Goal: Check status: Check status

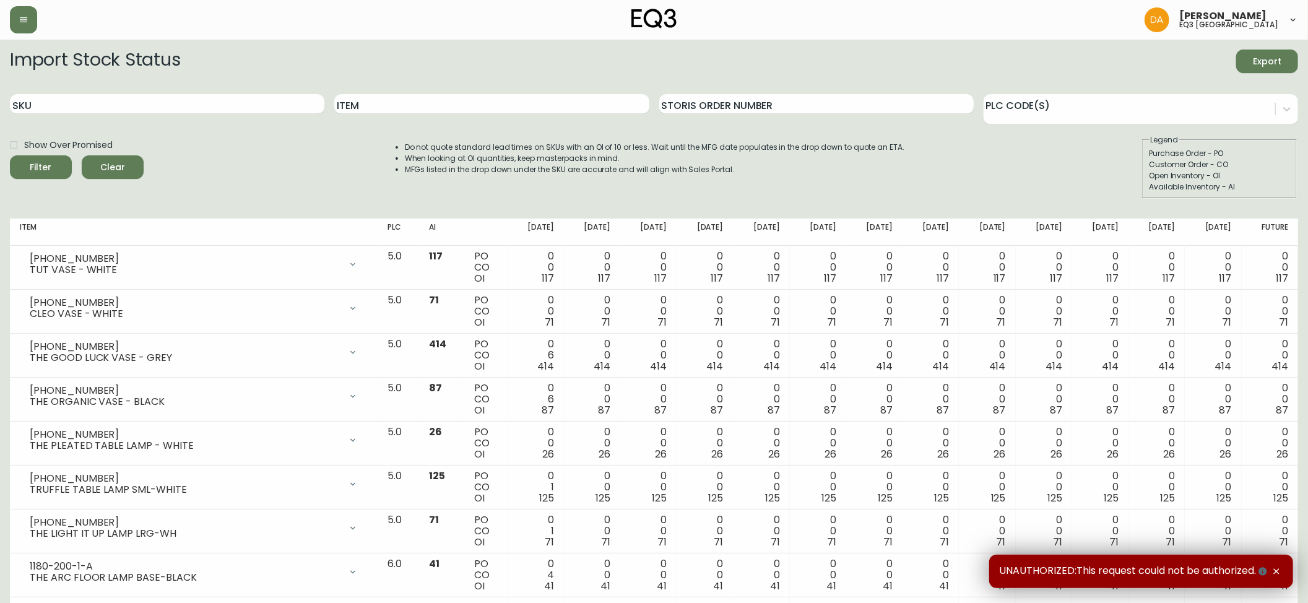
click at [1275, 571] on icon "button" at bounding box center [1277, 572] width 10 height 10
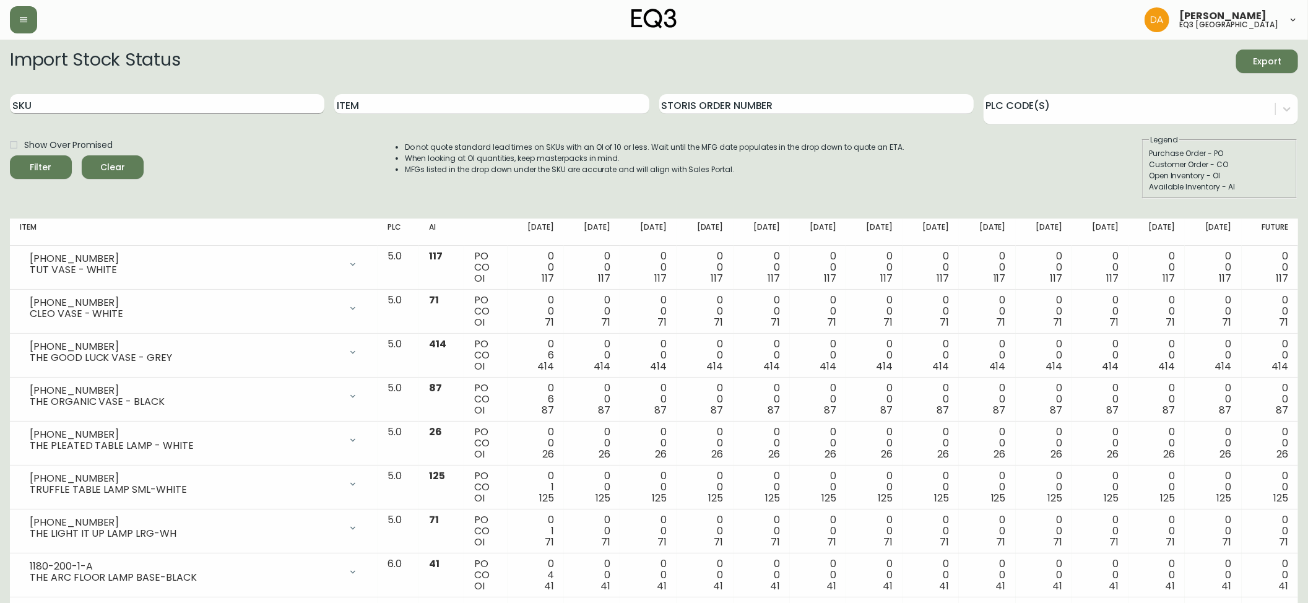
click at [181, 103] on input "SKU" at bounding box center [167, 104] width 315 height 20
click at [435, 98] on input "Item" at bounding box center [491, 104] width 315 height 20
type input "BON"
click at [10, 155] on button "Filter" at bounding box center [41, 167] width 62 height 24
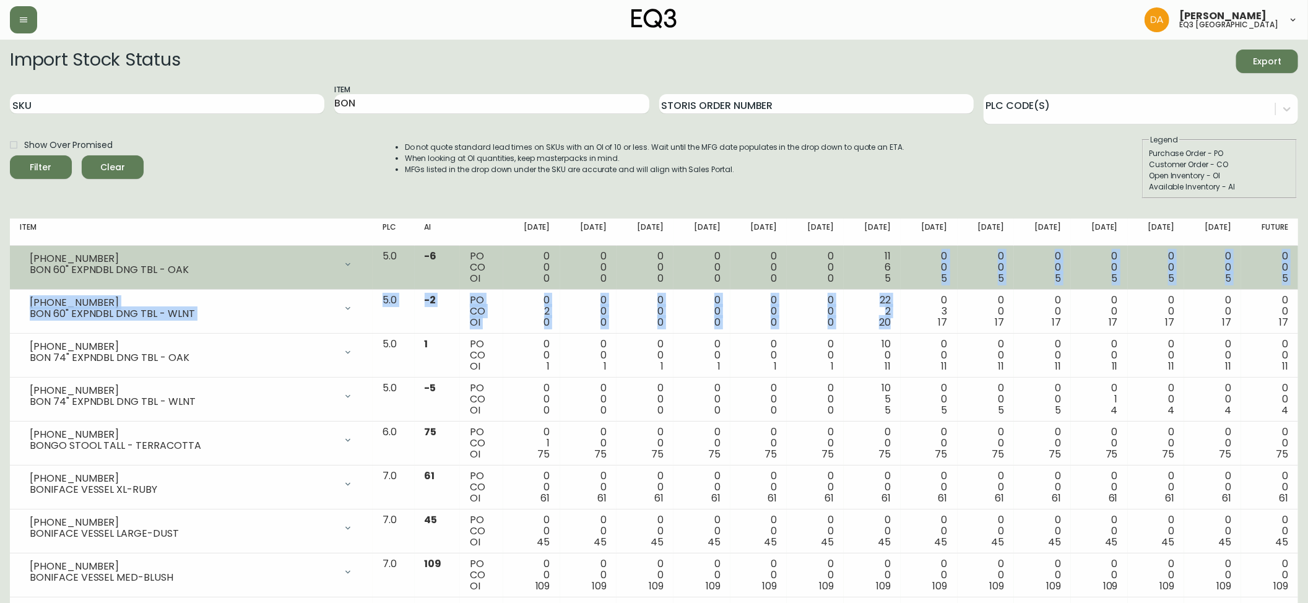
drag, startPoint x: 909, startPoint y: 322, endPoint x: 900, endPoint y: 288, distance: 35.1
click at [900, 288] on tbody "3020-850-016 BON 60" EXPNDBL DNG TBL - OAK Opening Balance 0 ( Oct 05, 2025 ) A…" at bounding box center [654, 531] width 1288 height 571
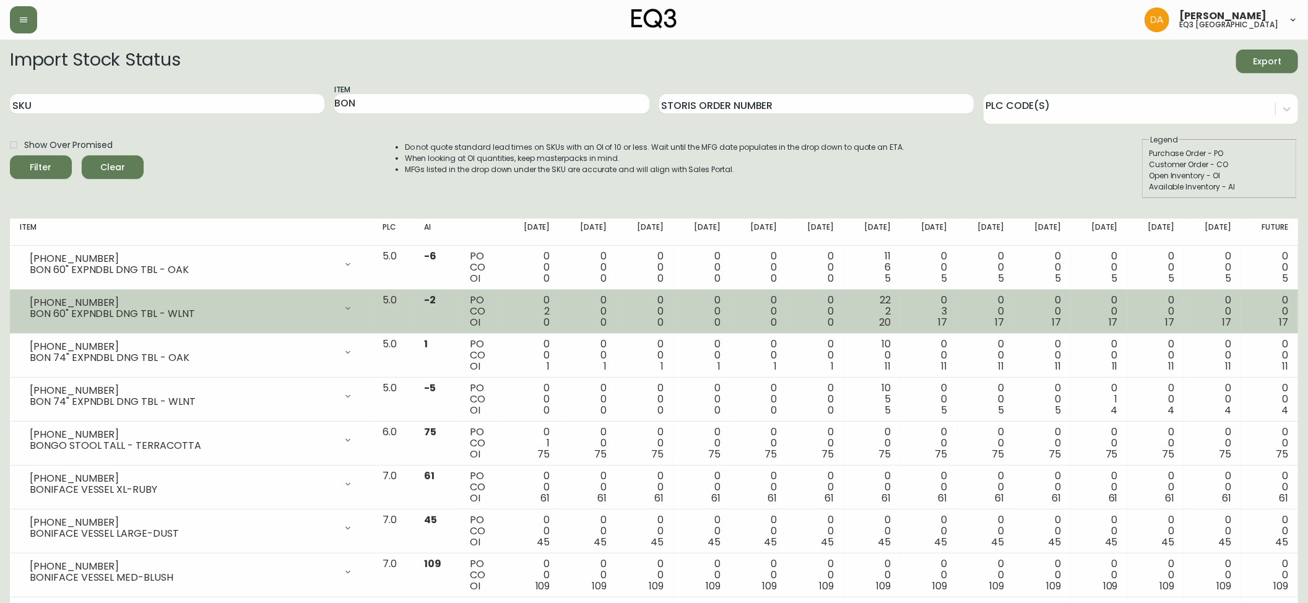
click at [919, 326] on td "0 3 17" at bounding box center [929, 312] width 57 height 44
click at [336, 310] on div "BON 60" EXPNDBL DNG TBL - WLNT" at bounding box center [183, 313] width 306 height 11
click at [353, 306] on icon at bounding box center [348, 308] width 10 height 10
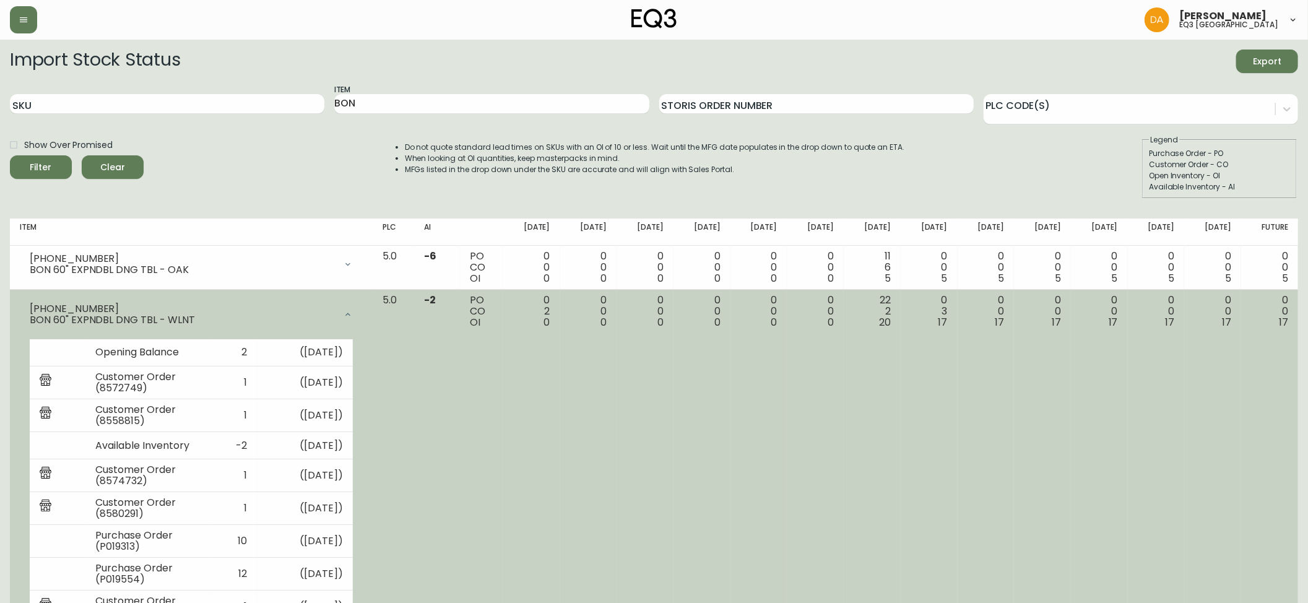
click at [360, 305] on div at bounding box center [348, 314] width 25 height 25
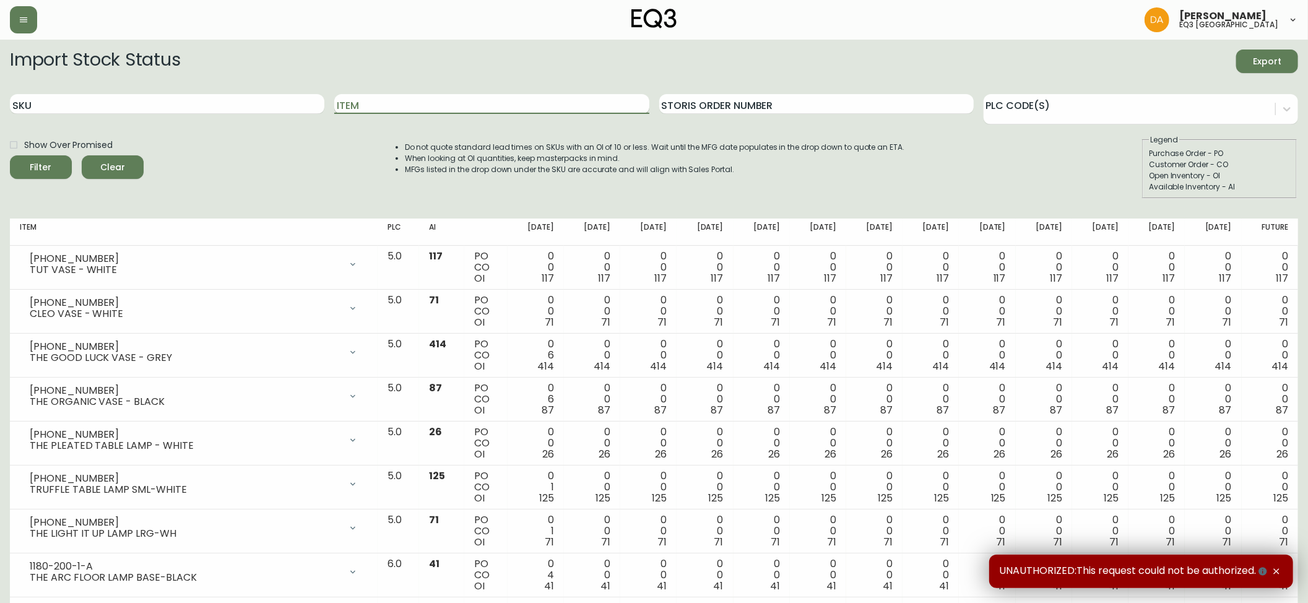
click at [384, 104] on input "Item" at bounding box center [491, 104] width 315 height 20
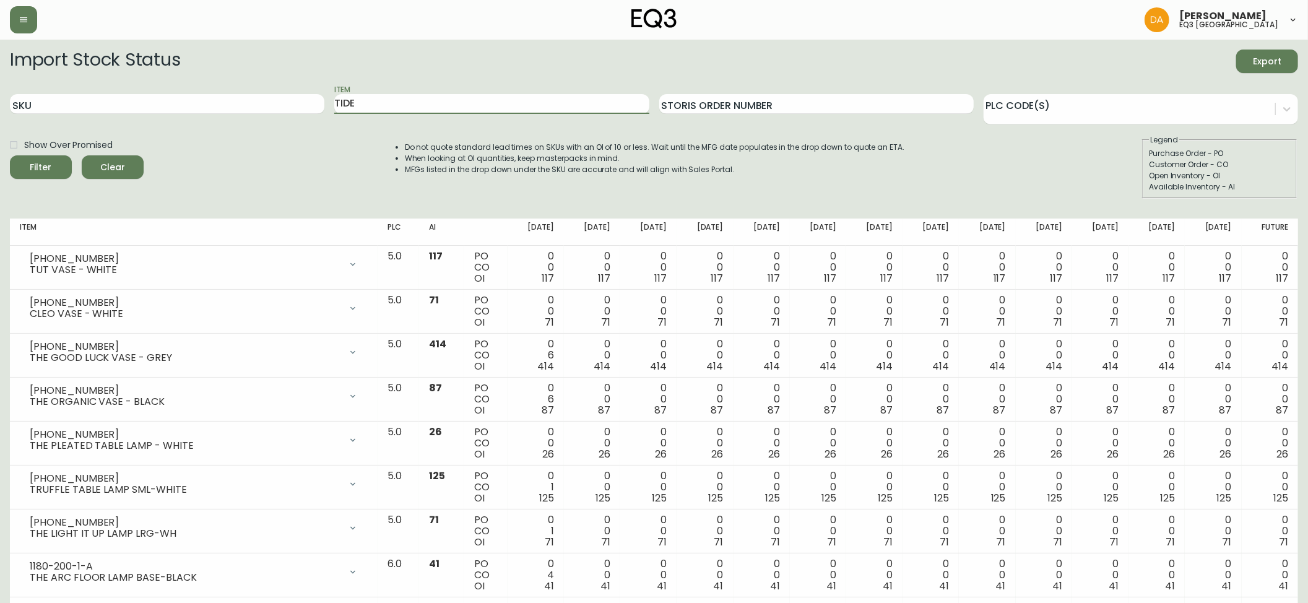
click at [42, 160] on span "Filter" at bounding box center [41, 167] width 22 height 15
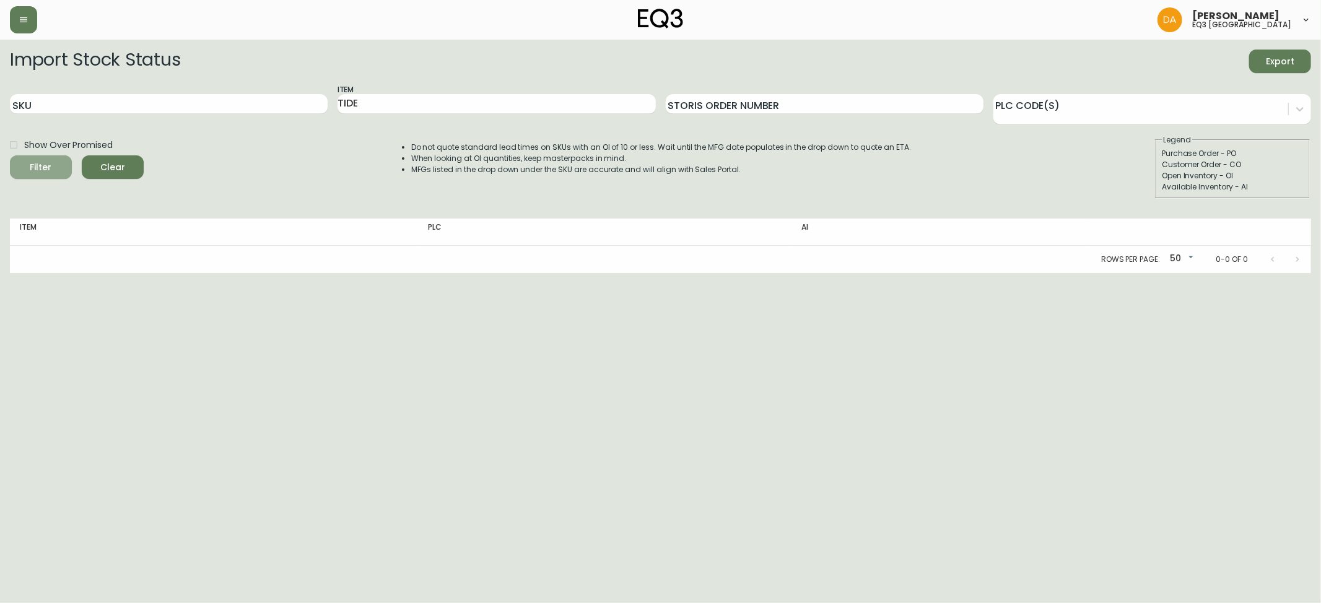
click at [38, 164] on icon "submit" at bounding box center [36, 165] width 17 height 17
click at [381, 99] on input "TIDE" at bounding box center [496, 104] width 318 height 20
click at [382, 99] on input "TIDE" at bounding box center [496, 104] width 318 height 20
click at [35, 166] on icon "submit" at bounding box center [36, 166] width 14 height 14
click at [35, 166] on icon "submit" at bounding box center [35, 165] width 15 height 15
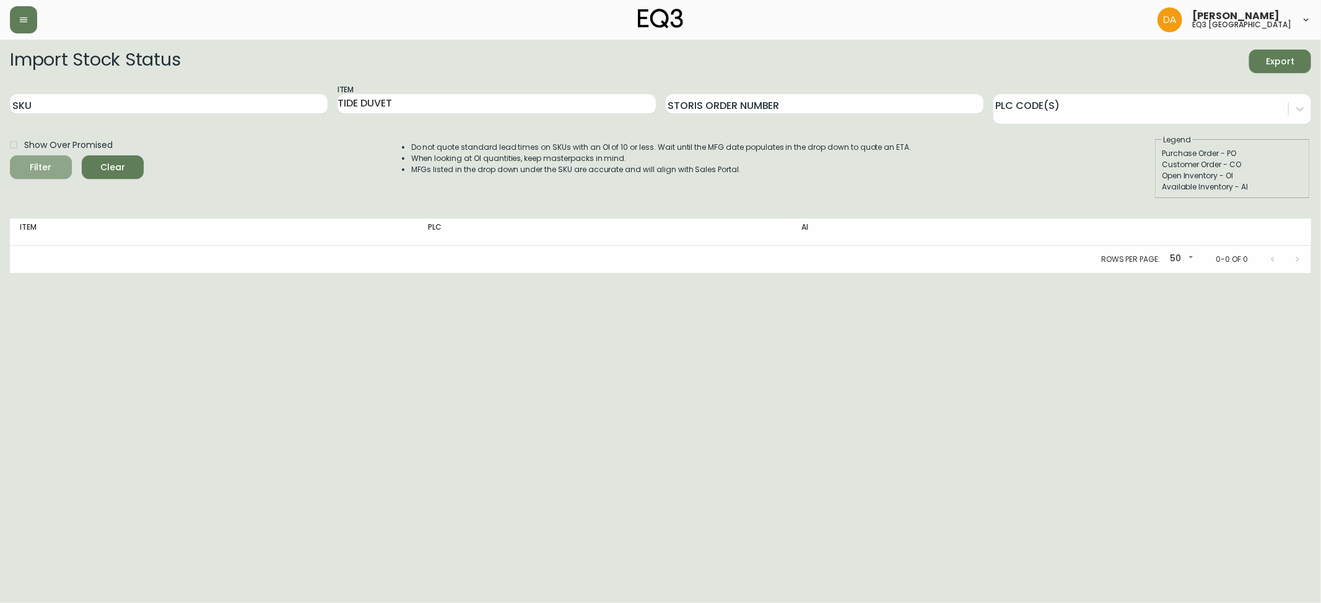
click at [35, 166] on icon "submit" at bounding box center [36, 166] width 12 height 12
click at [69, 273] on html "Dominic Adam eq3 calgary Import Stock Status Export SKU Item TIDE DUVET Storis …" at bounding box center [660, 136] width 1321 height 273
click at [404, 105] on input "TIDE DUVET" at bounding box center [496, 104] width 318 height 20
type input "TIDE"
click at [45, 169] on span "Filter" at bounding box center [41, 167] width 22 height 15
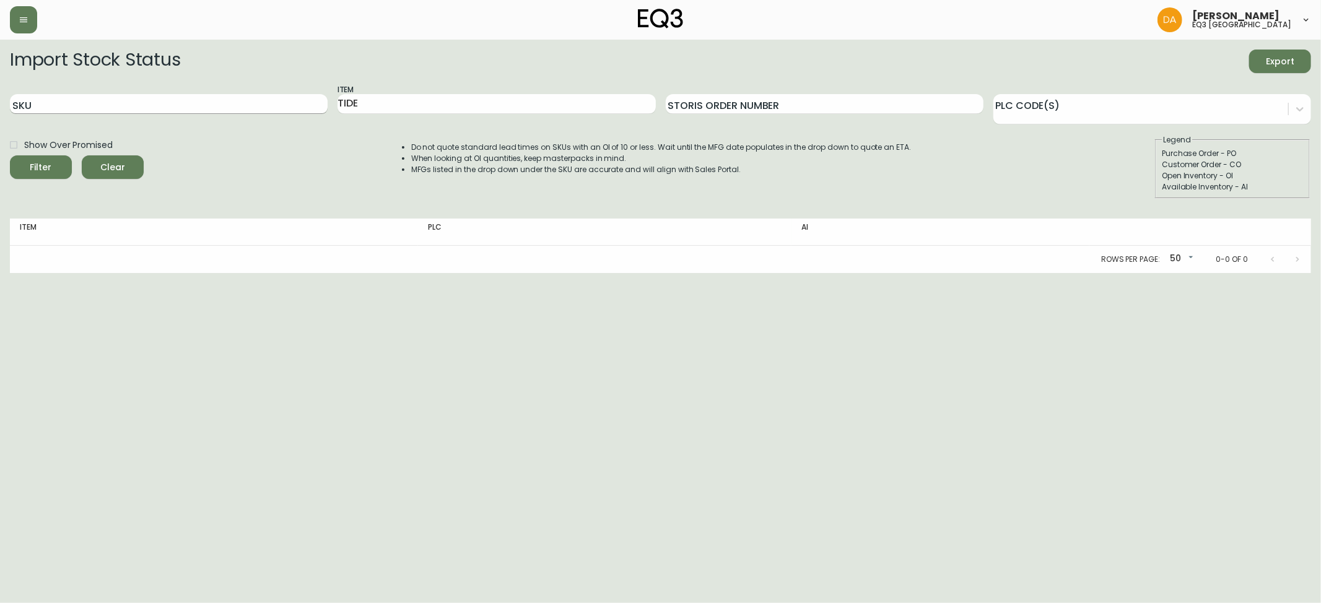
click at [28, 107] on input "SKU" at bounding box center [169, 104] width 318 height 20
paste input "7220-102-1-B"
type input "7220-102-1-B"
click at [48, 166] on div "Filter" at bounding box center [41, 167] width 22 height 15
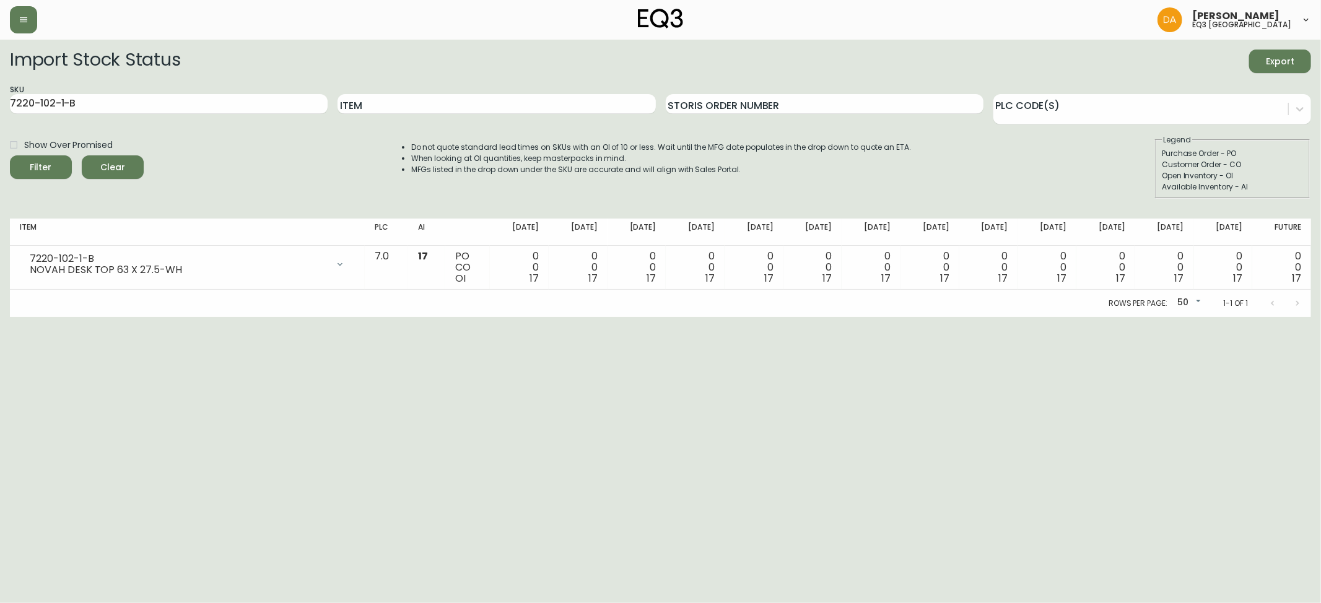
click at [121, 164] on span "Clear" at bounding box center [113, 167] width 42 height 15
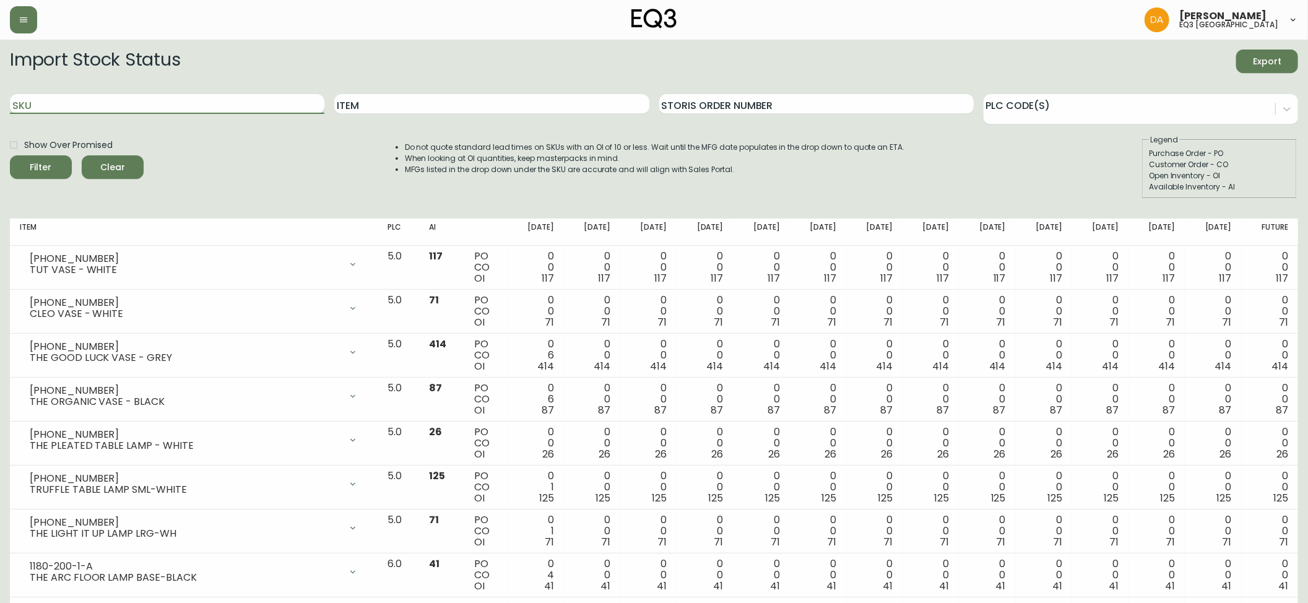
click at [43, 105] on input "SKU" at bounding box center [167, 104] width 315 height 20
paste input "7220-510-1-B"
type input "7220-510-1-B"
click at [35, 163] on icon "submit" at bounding box center [36, 166] width 14 height 14
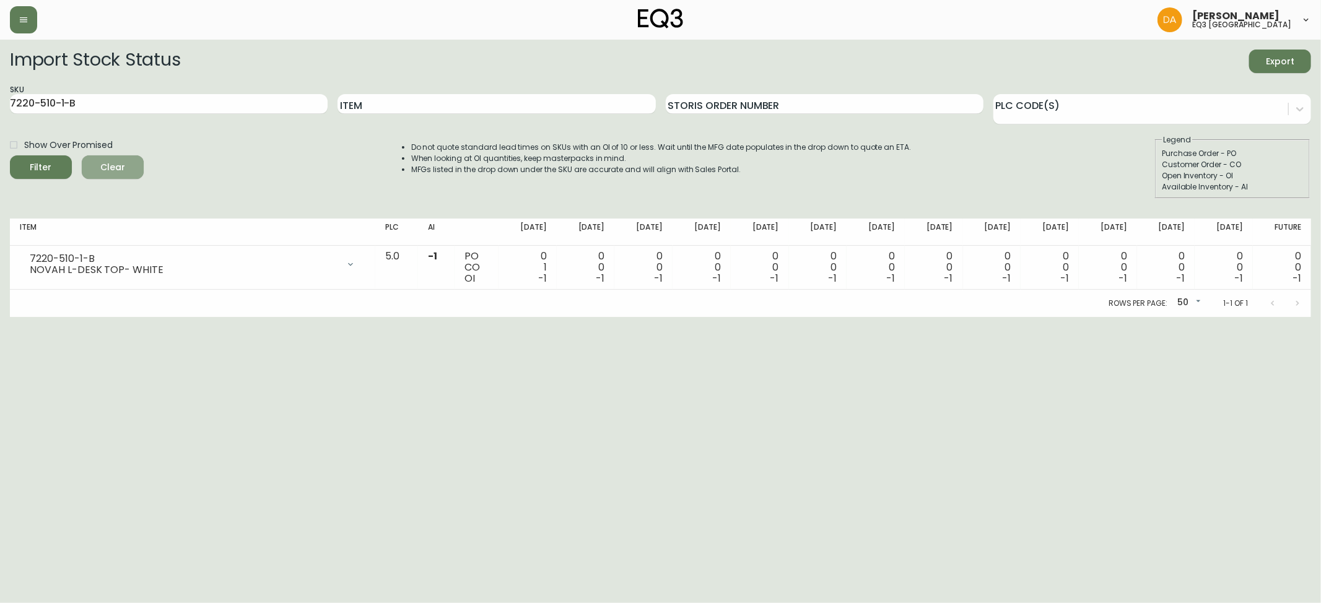
click at [112, 157] on button "Clear" at bounding box center [113, 167] width 62 height 24
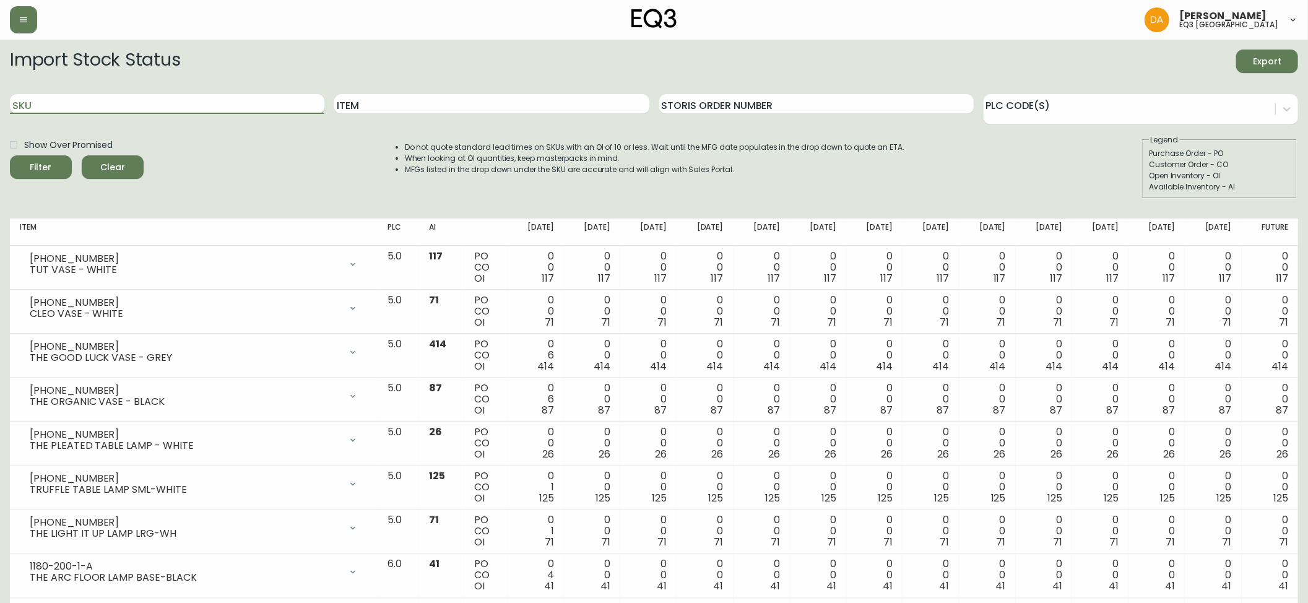
click at [59, 107] on input "SKU" at bounding box center [167, 104] width 315 height 20
paste input "7220-202-1-B"
type input "7220-202-1-B"
click at [35, 165] on icon "submit" at bounding box center [35, 165] width 15 height 15
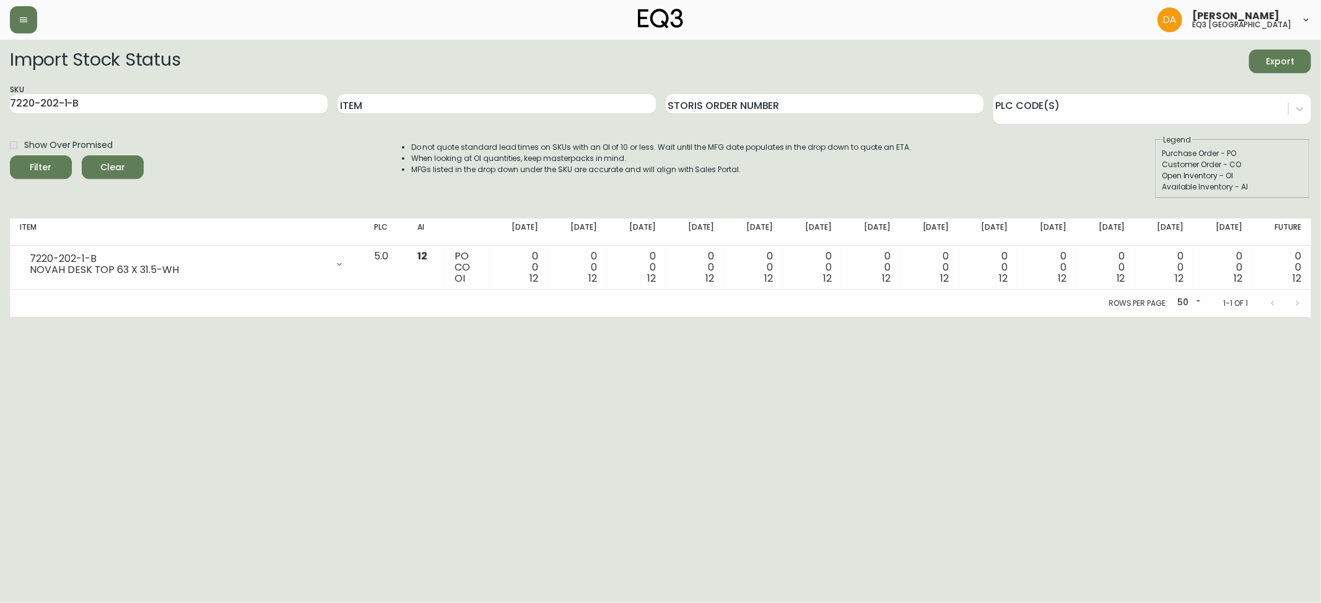
click at [127, 167] on span "Clear" at bounding box center [113, 167] width 42 height 15
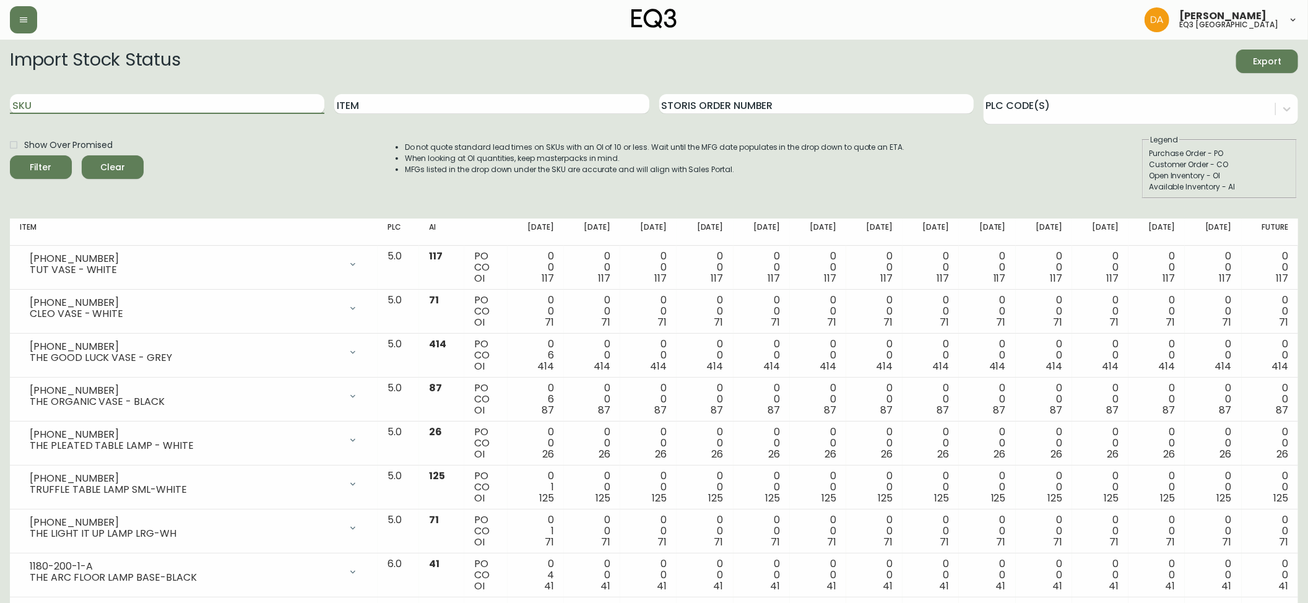
click at [38, 100] on input "SKU" at bounding box center [167, 104] width 315 height 20
paste input "7220-510-1-B"
type input "7220-510-1-B"
click at [45, 160] on div "Filter" at bounding box center [41, 167] width 22 height 15
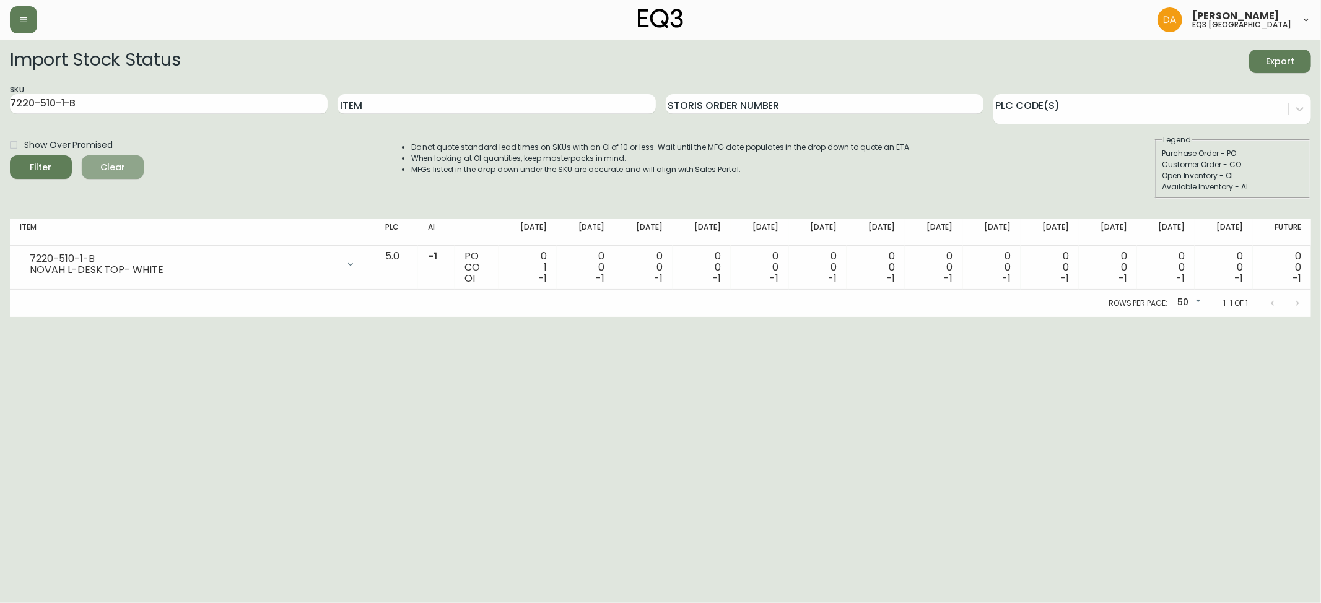
click at [118, 161] on span "Clear" at bounding box center [113, 167] width 42 height 15
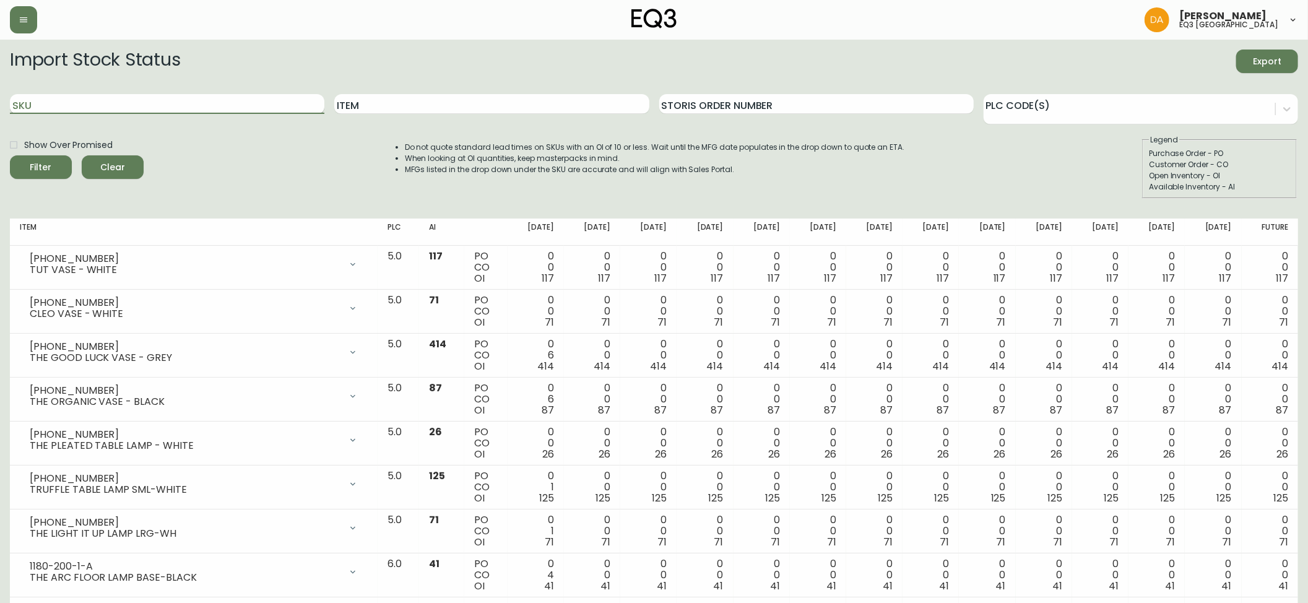
click at [43, 105] on input "SKU" at bounding box center [167, 104] width 315 height 20
paste input "7220-102-13-B"
type input "7220-102-13-B"
click at [43, 167] on span "Filter" at bounding box center [41, 167] width 22 height 15
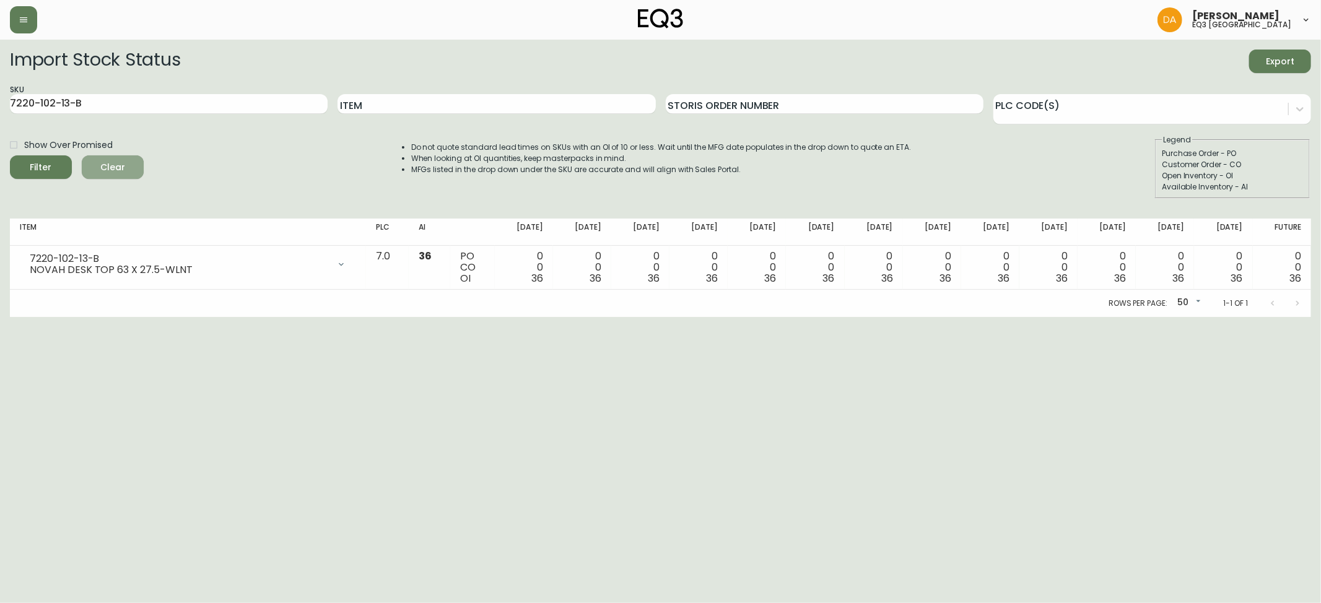
click at [124, 162] on span "Clear" at bounding box center [113, 167] width 42 height 15
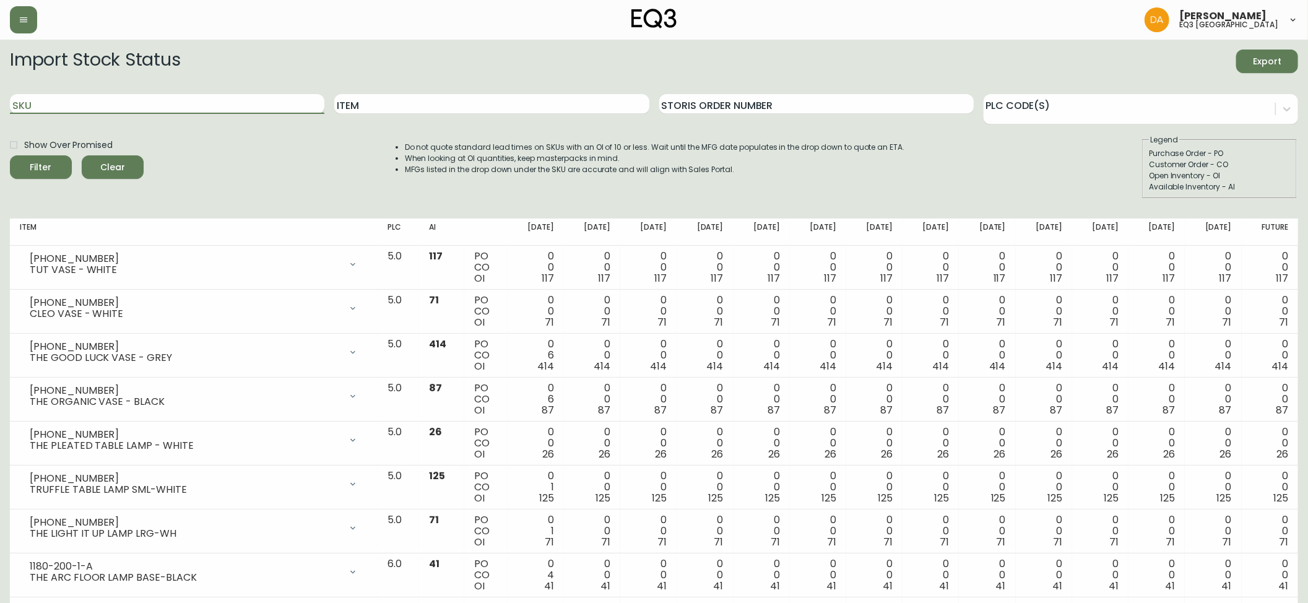
click at [48, 104] on input "SKU" at bounding box center [167, 104] width 315 height 20
paste input "7220-510-13-B"
type input "7220-510-13-B"
click at [50, 164] on div "Filter" at bounding box center [41, 167] width 22 height 15
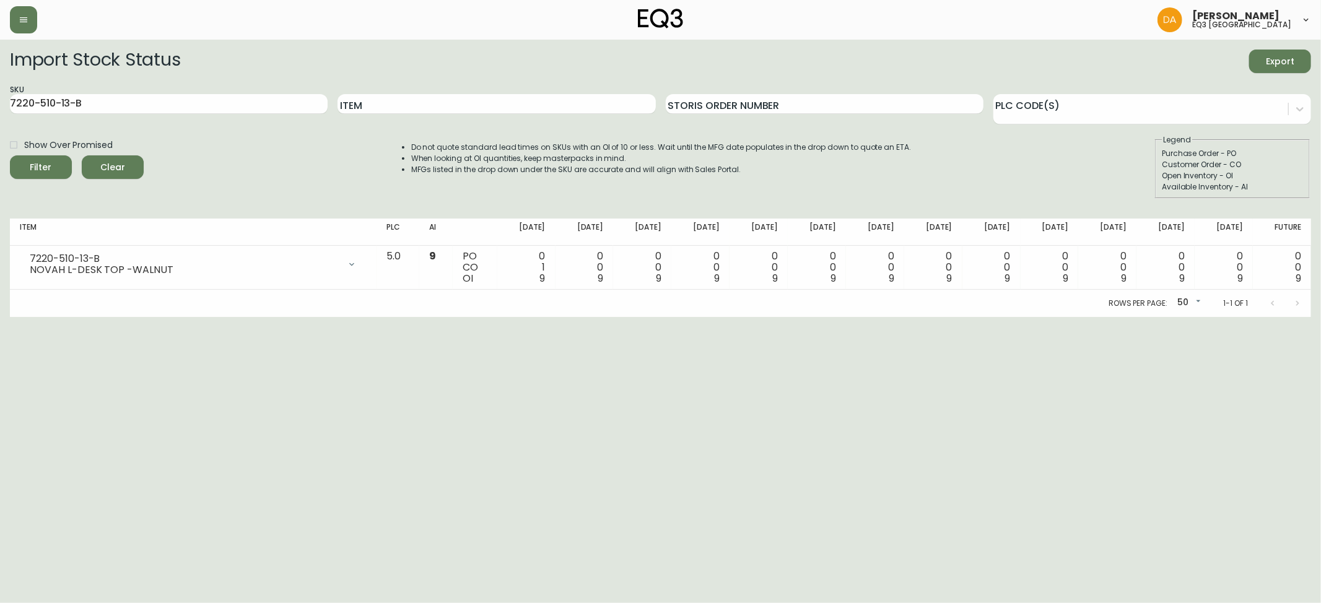
click at [116, 165] on span "Clear" at bounding box center [113, 167] width 42 height 15
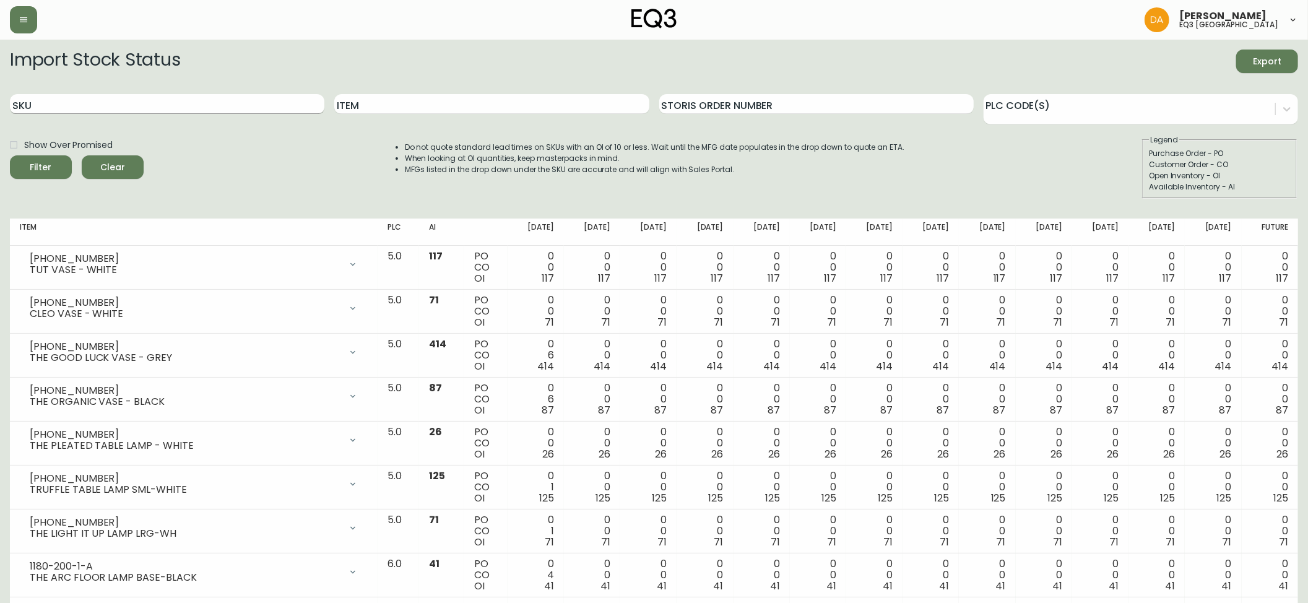
click at [46, 103] on input "SKU" at bounding box center [167, 104] width 315 height 20
paste input "7220-510-13-B"
type input "7220-510-13-B"
click at [48, 160] on div "Filter" at bounding box center [41, 167] width 22 height 15
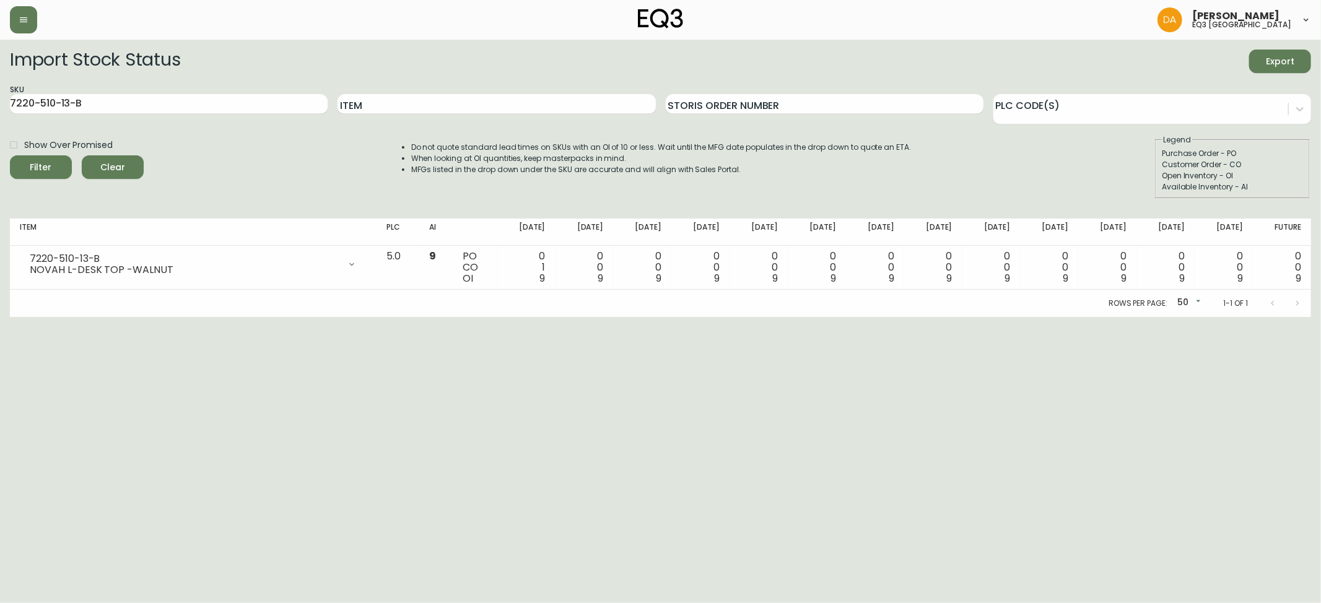
click at [110, 168] on span "Clear" at bounding box center [113, 167] width 42 height 15
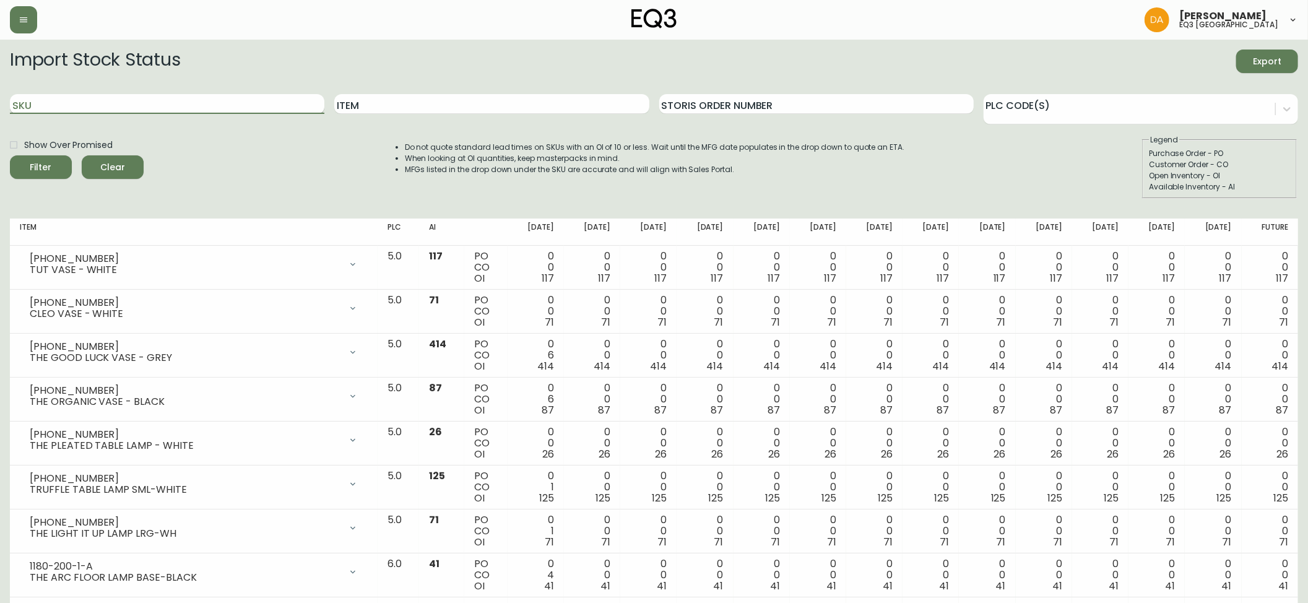
click at [45, 109] on input "SKU" at bounding box center [167, 104] width 315 height 20
paste input "7220-102-5-C"
type input "7220-102-5-C"
click at [48, 157] on button "Filter" at bounding box center [41, 167] width 62 height 24
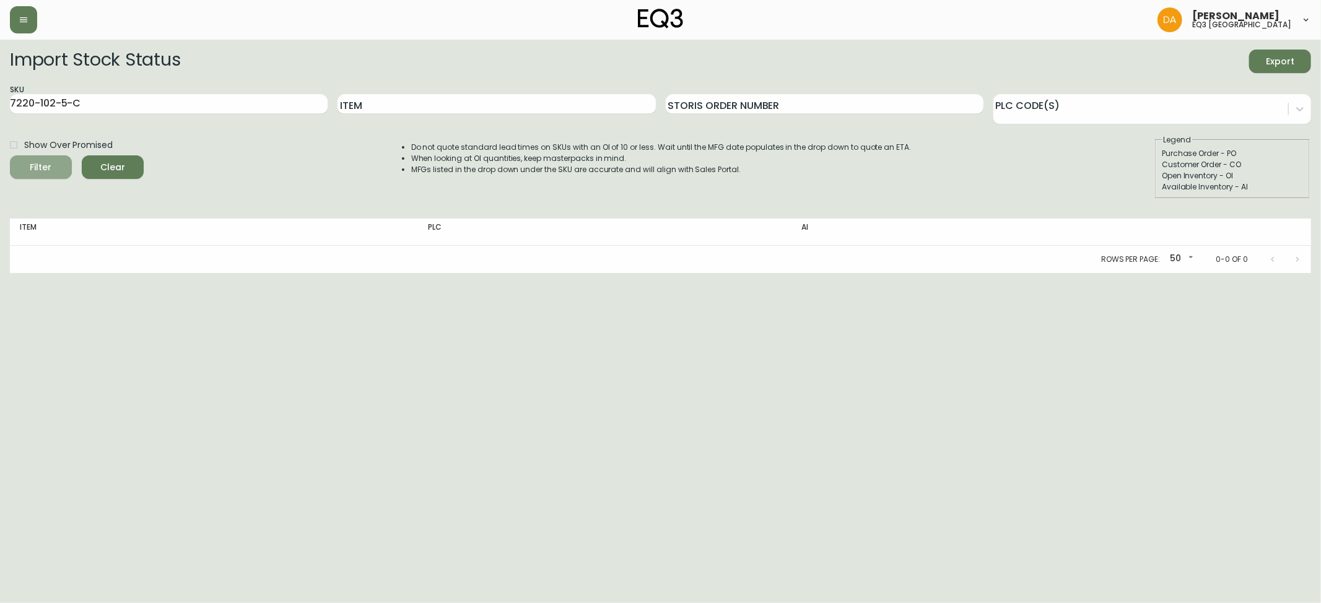
click at [42, 163] on circle "submit" at bounding box center [36, 165] width 13 height 13
click at [113, 163] on span "Clear" at bounding box center [113, 167] width 42 height 15
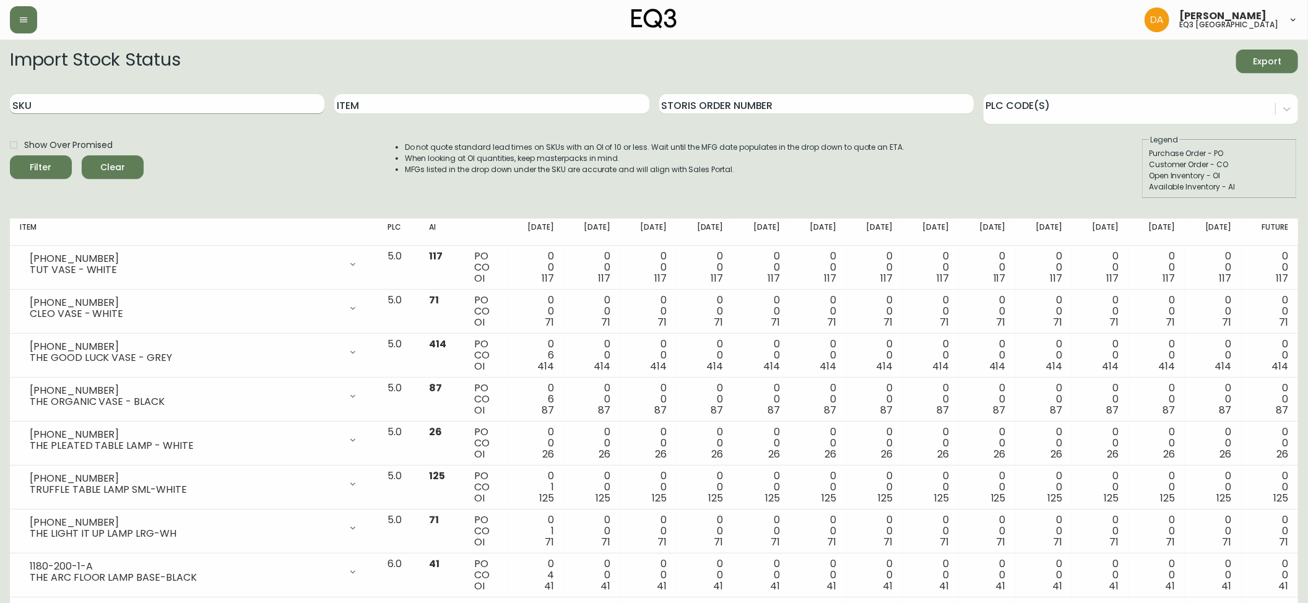
click at [48, 97] on input "SKU" at bounding box center [167, 104] width 315 height 20
paste input "7220-102-5-C"
type input "7220-102-5-C"
click at [45, 166] on div "Filter" at bounding box center [41, 167] width 22 height 15
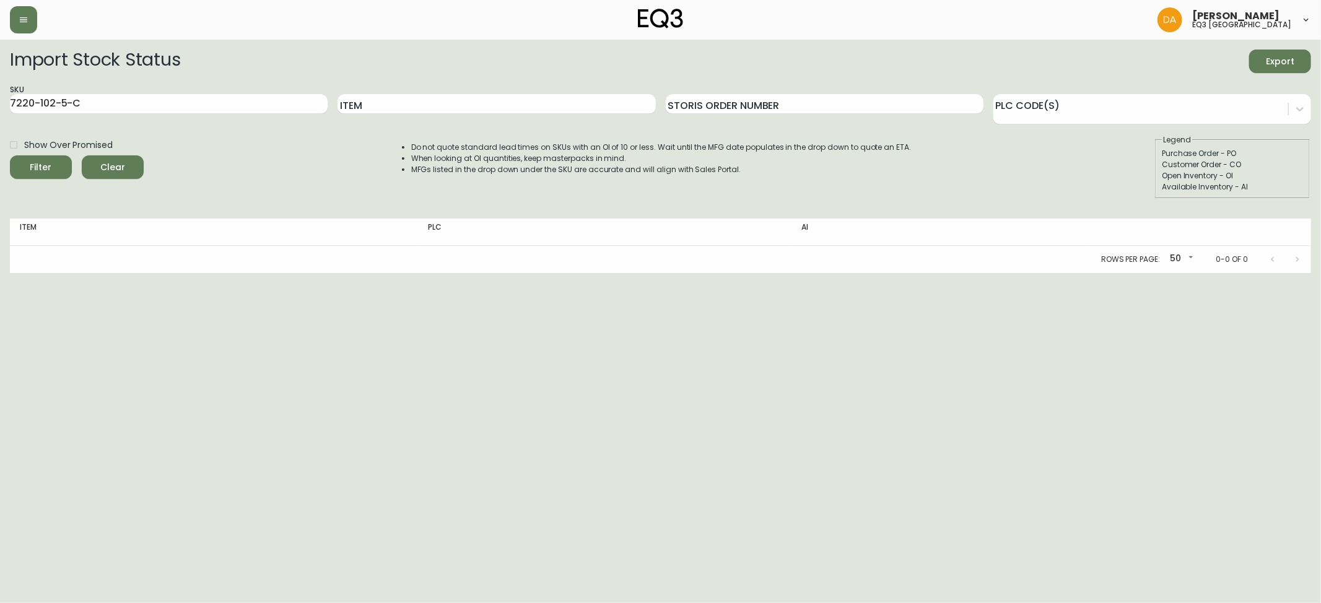
click at [123, 165] on span "Clear" at bounding box center [113, 167] width 42 height 15
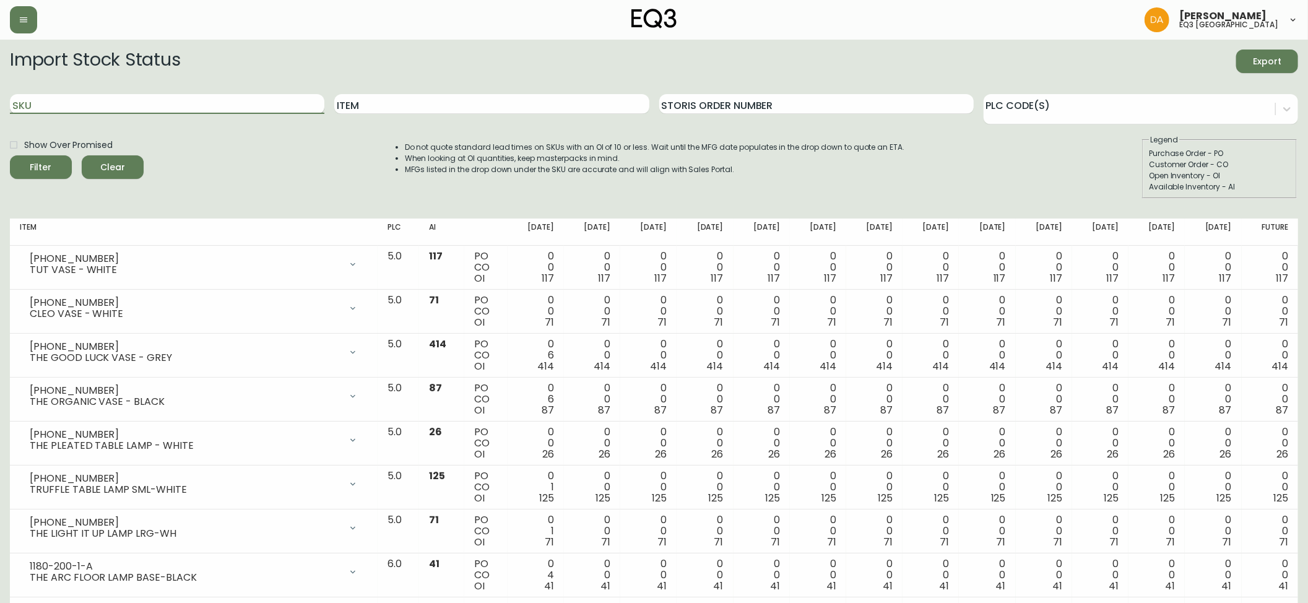
click at [28, 104] on input "SKU" at bounding box center [167, 104] width 315 height 20
paste input "7220-202-5-C"
type input "7220-202-5-C"
click at [41, 160] on icon "submit" at bounding box center [36, 165] width 13 height 13
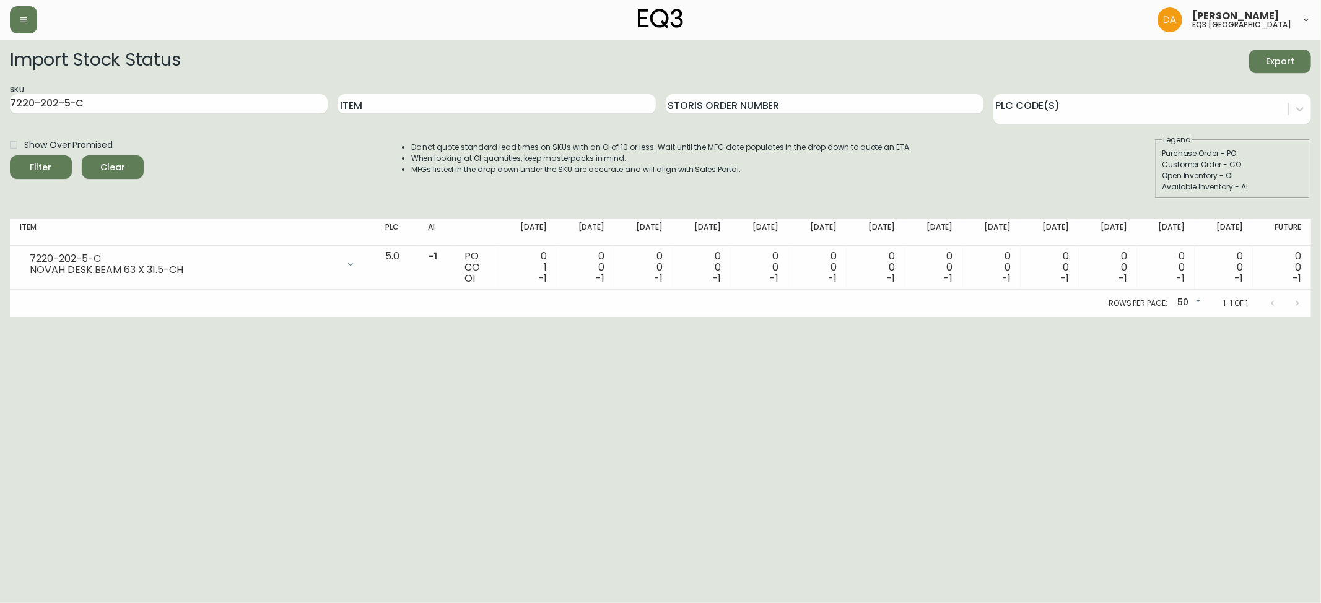
click at [117, 167] on span "Clear" at bounding box center [113, 167] width 42 height 15
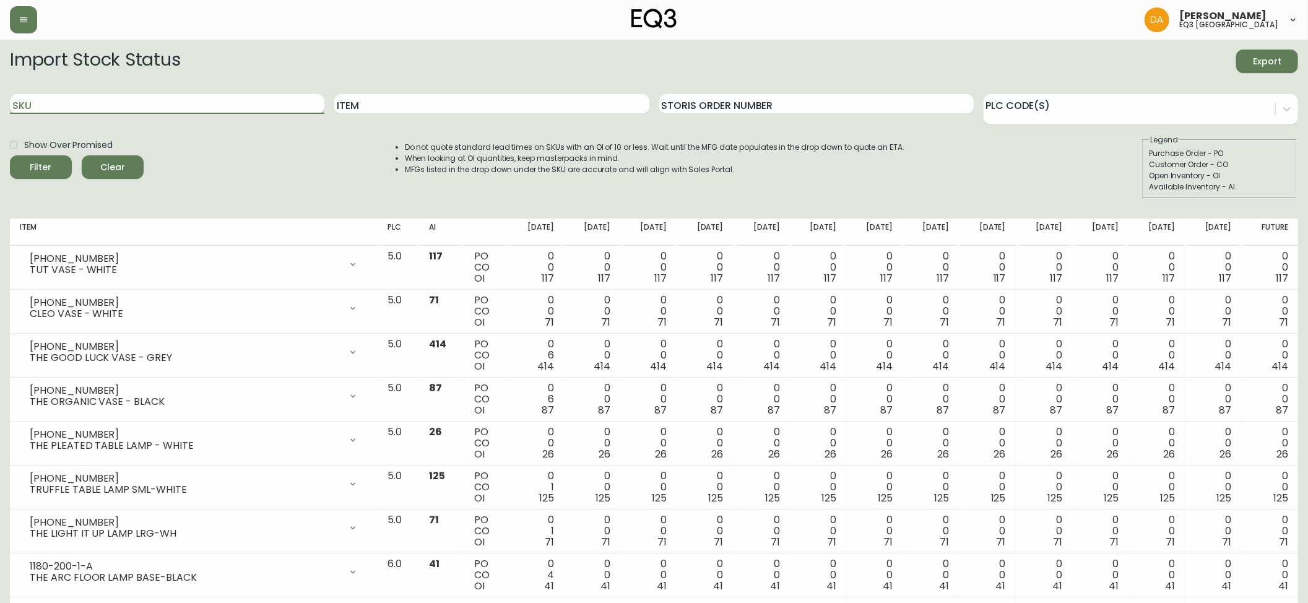
click at [53, 104] on input "SKU" at bounding box center [167, 104] width 315 height 20
paste input "7220-502-5-C"
type input "7220-502-5-C"
click at [43, 163] on span "Filter" at bounding box center [41, 167] width 22 height 15
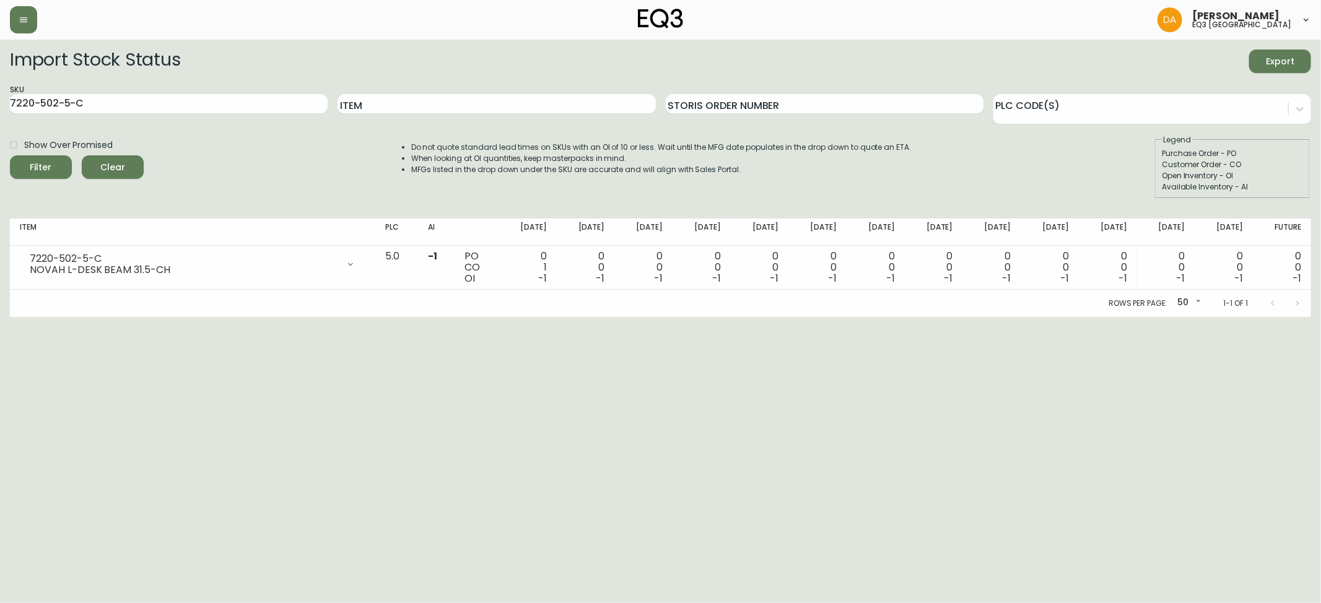
click at [118, 172] on span "Clear" at bounding box center [113, 167] width 42 height 15
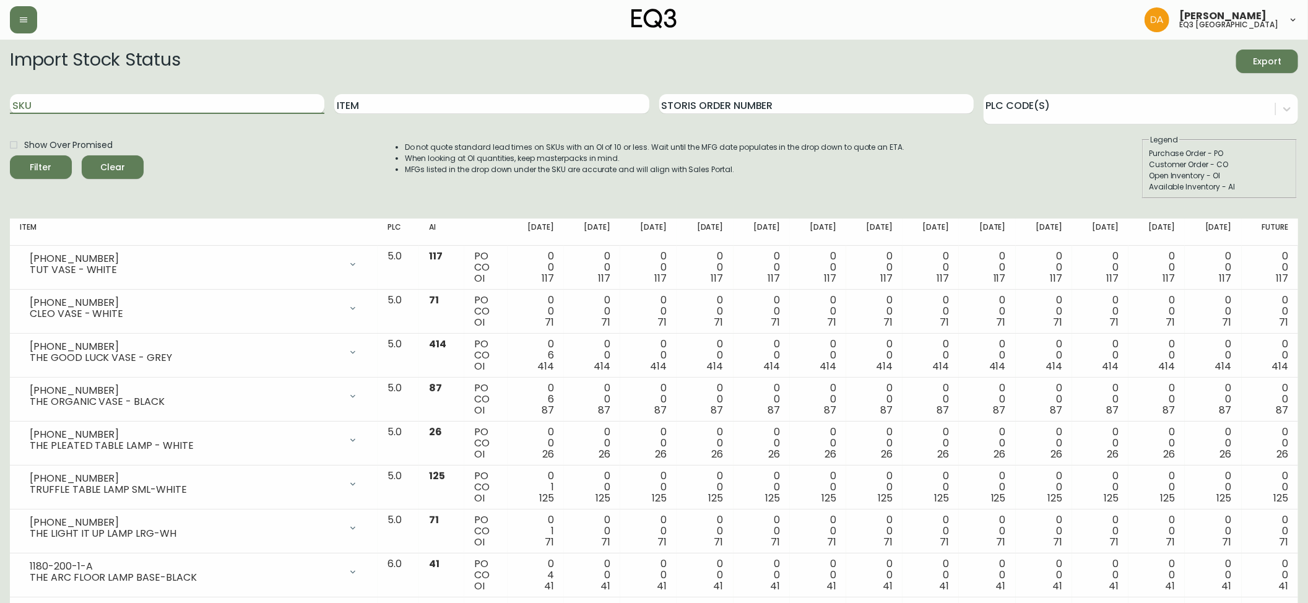
click at [35, 98] on input "SKU" at bounding box center [167, 104] width 315 height 20
paste input "7220-510-1-B"
type input "7220-510-1-B"
click at [50, 157] on button "Filter" at bounding box center [41, 167] width 62 height 24
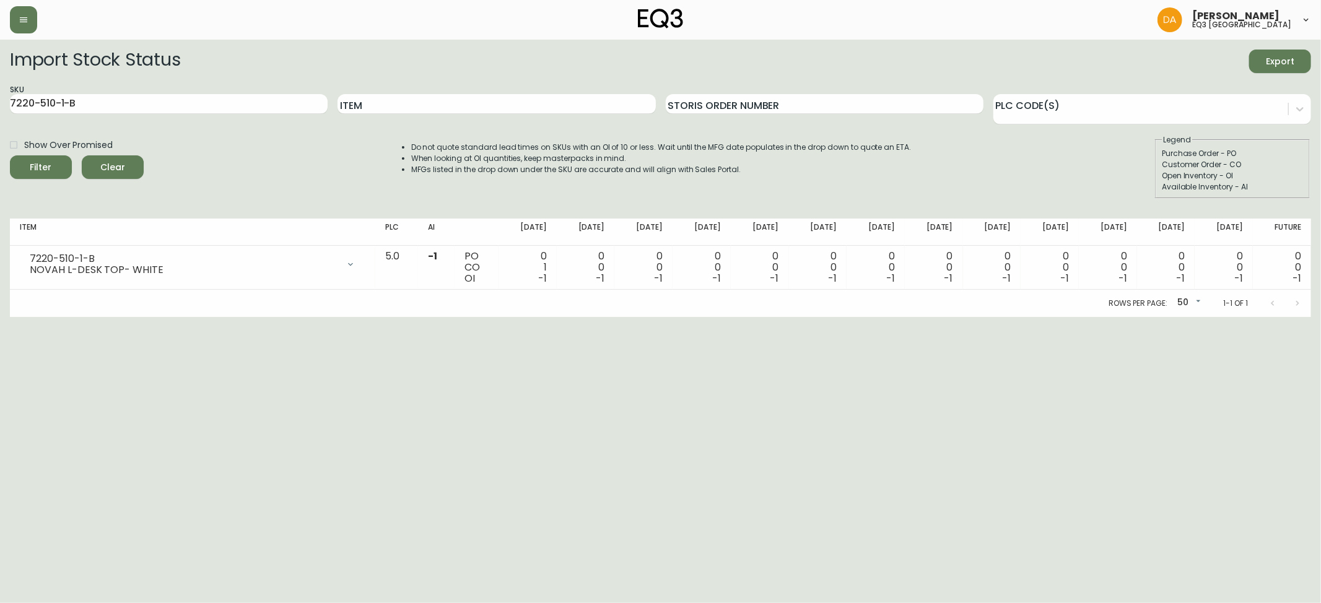
click at [105, 169] on span "Clear" at bounding box center [113, 167] width 42 height 15
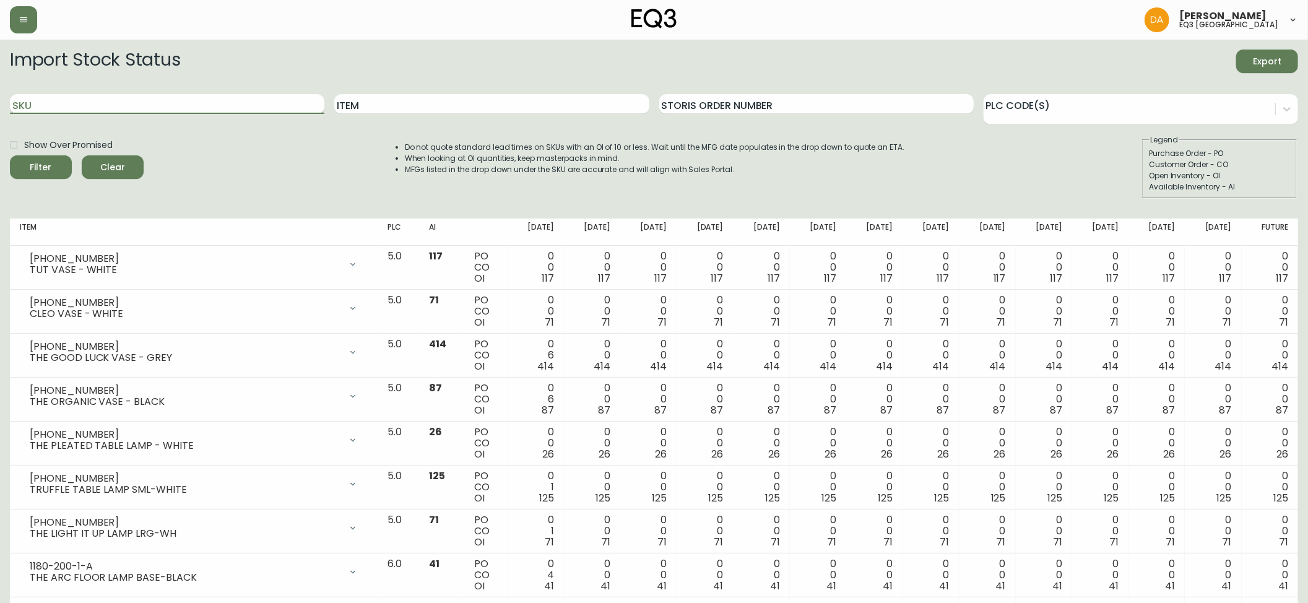
click at [41, 100] on input "SKU" at bounding box center [167, 104] width 315 height 20
paste input "7220-100-01-A"
type input "7220-100-01-A"
click at [45, 165] on div "Filter" at bounding box center [41, 167] width 22 height 15
